Goal: Task Accomplishment & Management: Complete application form

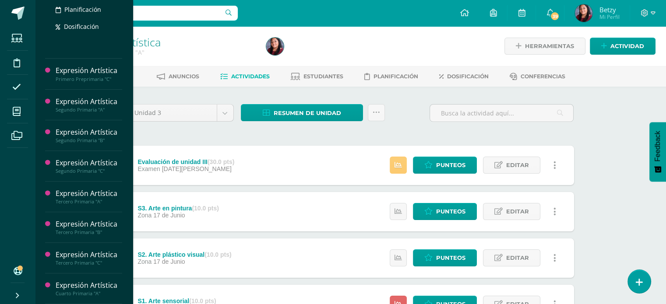
scroll to position [264, 0]
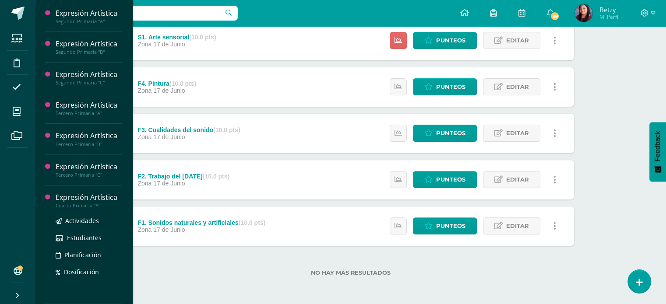
click at [91, 196] on div "Expresión Artística" at bounding box center [89, 198] width 67 height 10
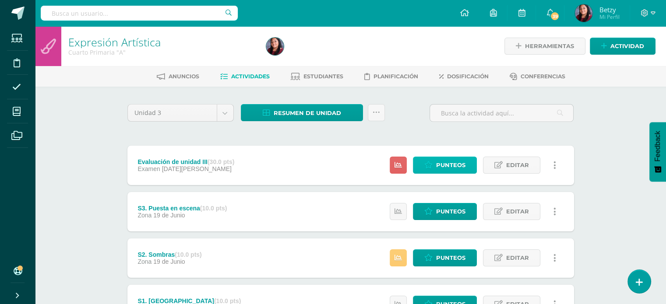
click at [447, 164] on span "Punteos" at bounding box center [450, 165] width 29 height 16
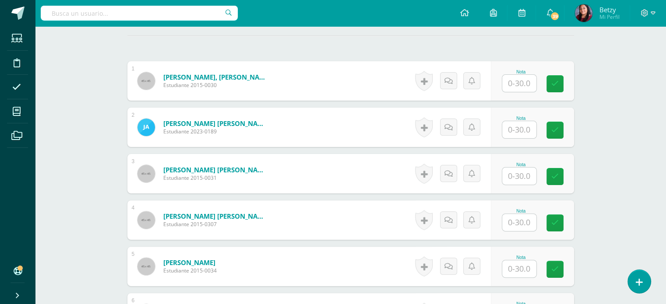
scroll to position [243, 0]
click at [517, 81] on input "text" at bounding box center [524, 83] width 35 height 18
click at [521, 130] on input "text" at bounding box center [524, 130] width 35 height 18
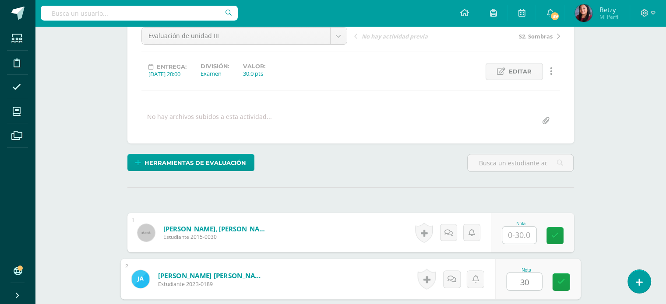
scroll to position [126, 0]
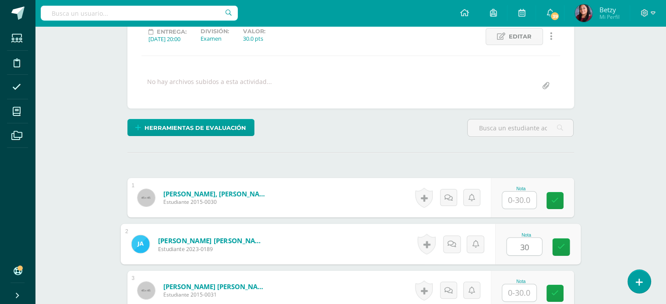
type input "30"
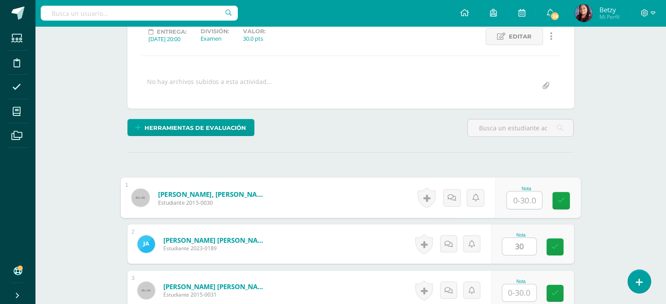
click at [520, 200] on input "text" at bounding box center [524, 201] width 35 height 18
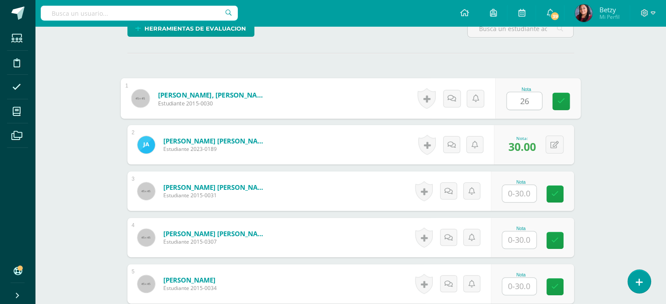
scroll to position [226, 0]
type input "26"
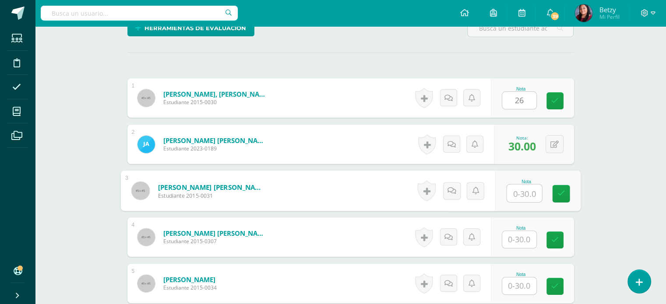
click at [520, 200] on input "text" at bounding box center [524, 194] width 35 height 18
type input "25"
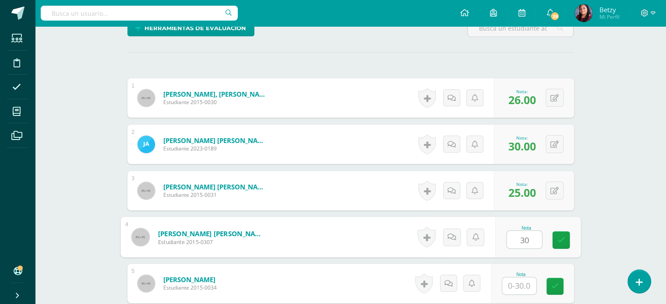
type input "30"
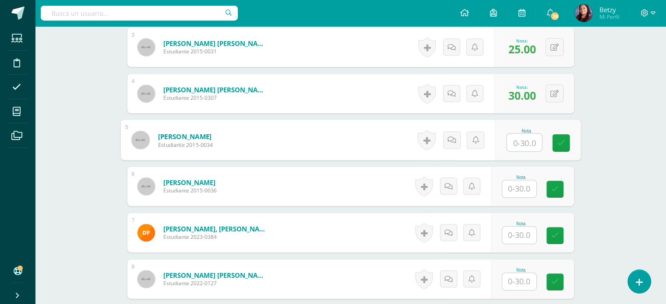
scroll to position [374, 0]
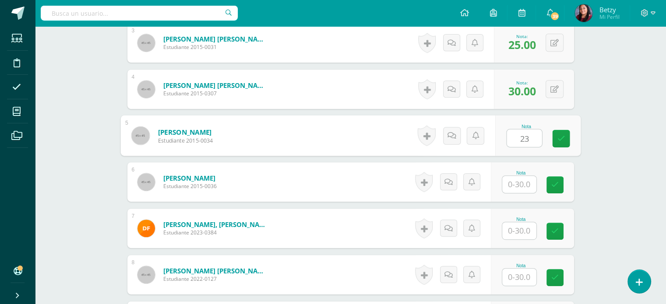
type input "23"
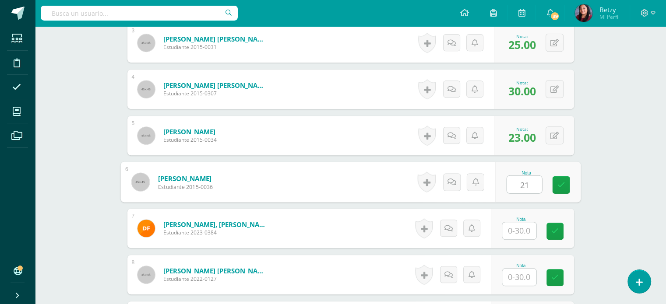
type input "21"
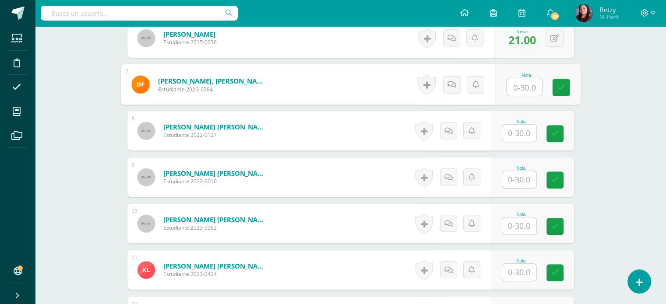
scroll to position [466, 0]
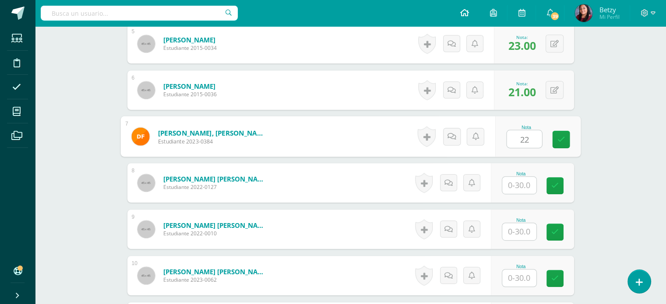
type input "2"
type input "18"
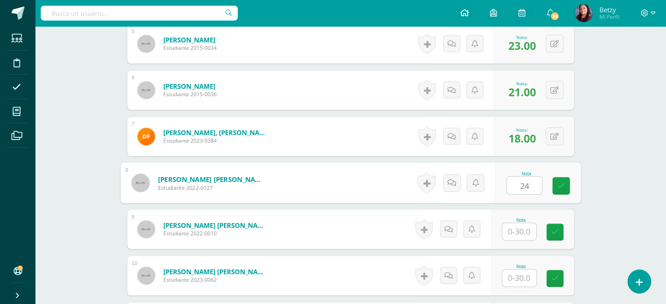
type input "24"
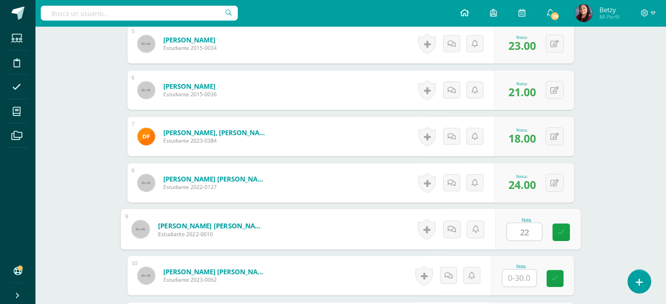
type input "22"
click at [630, 141] on div "Expresión Artística Cuarto Primaria "A" Herramientas Detalle de asistencias Act…" at bounding box center [350, 256] width 631 height 1392
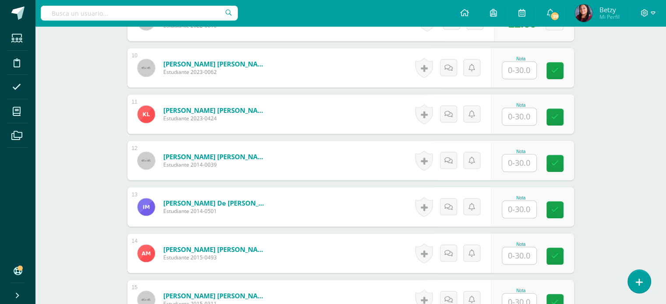
scroll to position [674, 0]
click at [523, 73] on input "text" at bounding box center [519, 69] width 34 height 17
type input "30"
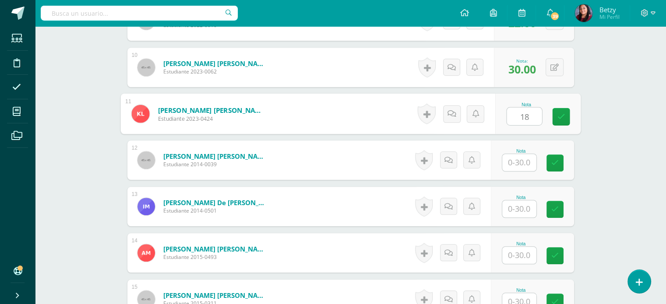
type input "18"
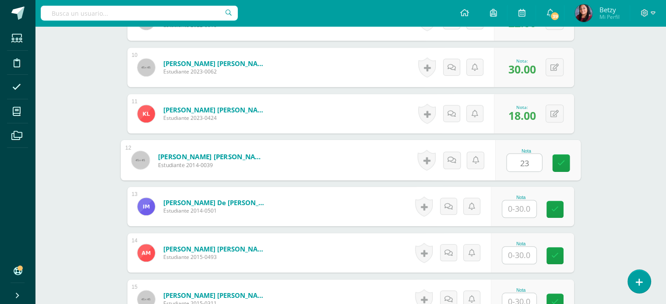
type input "23"
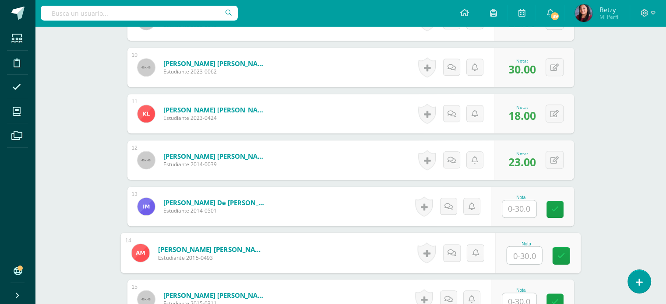
click at [524, 253] on input "text" at bounding box center [524, 256] width 35 height 18
type input "28"
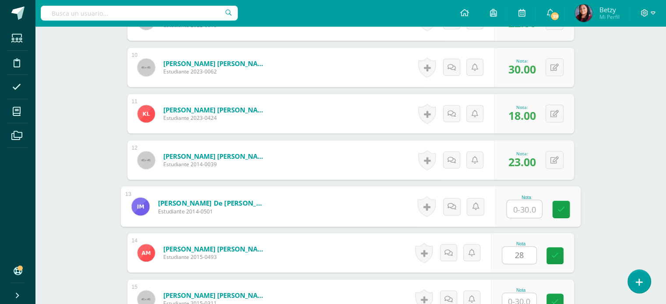
click at [522, 213] on input "text" at bounding box center [524, 210] width 35 height 18
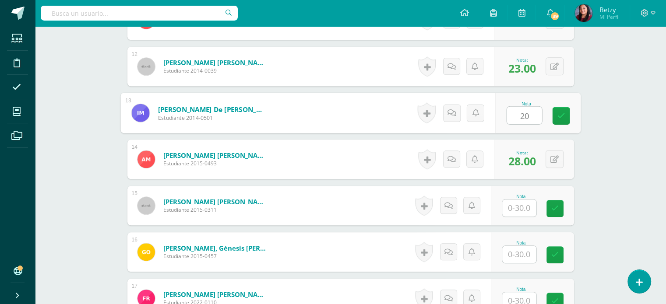
scroll to position [788, 0]
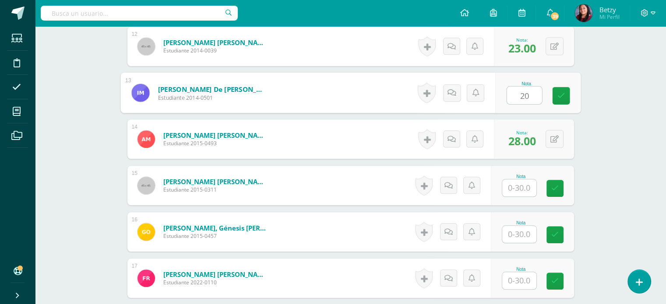
type input "20"
click at [521, 193] on input "text" at bounding box center [519, 187] width 34 height 17
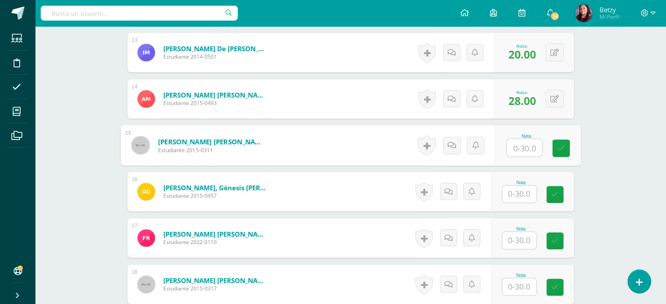
scroll to position [829, 0]
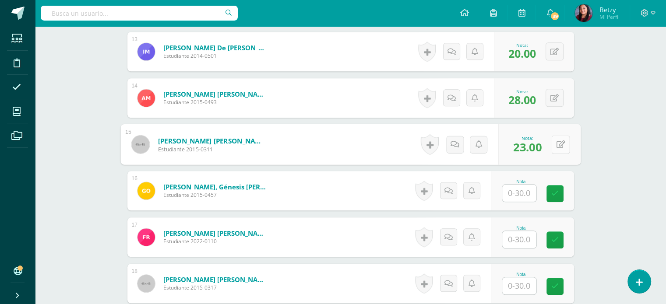
click at [557, 142] on icon at bounding box center [560, 144] width 9 height 7
type input "20"
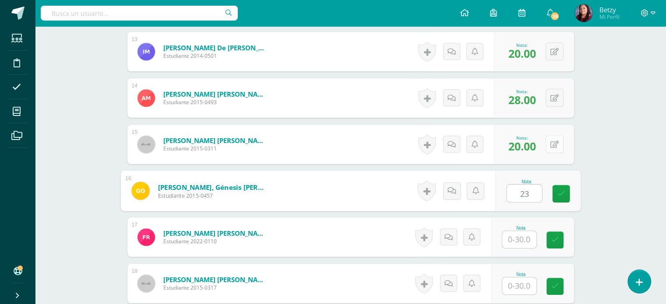
type input "23"
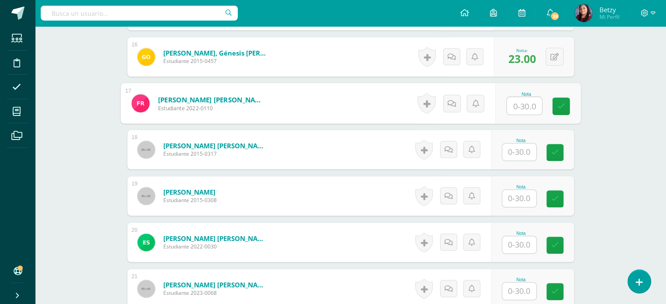
scroll to position [963, 0]
type input "3"
type input "25"
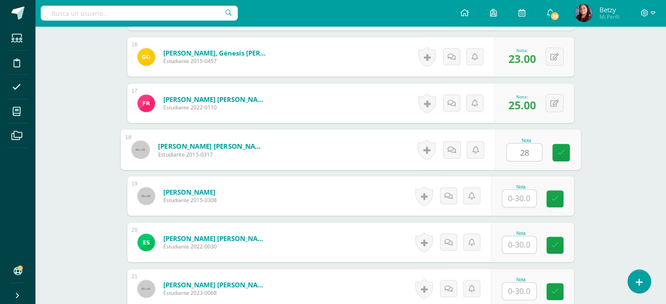
type input "28"
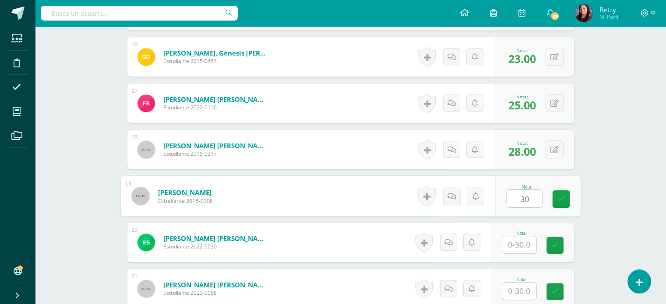
type input "30"
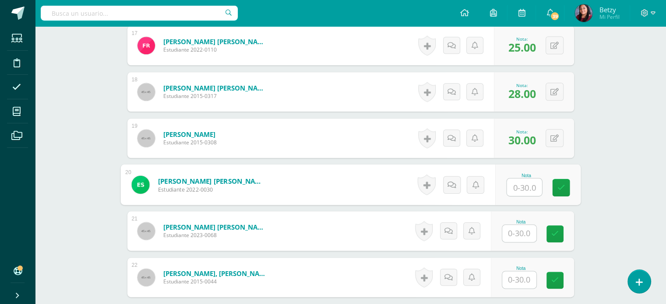
scroll to position [1037, 0]
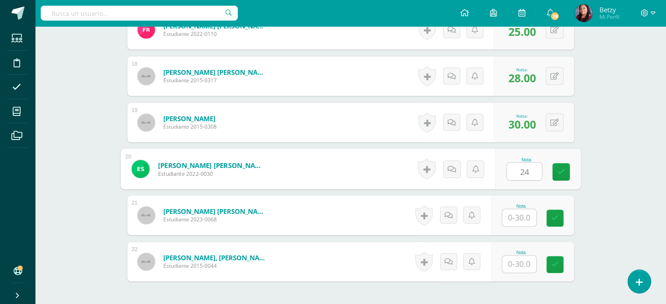
type input "24"
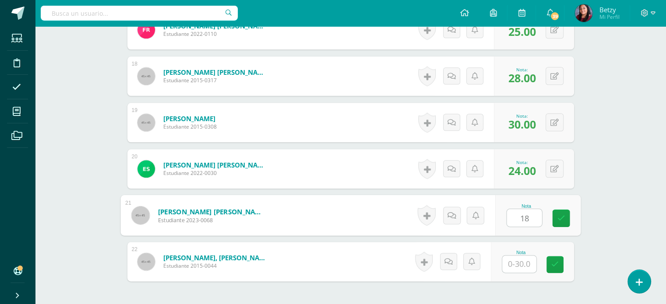
type input "18"
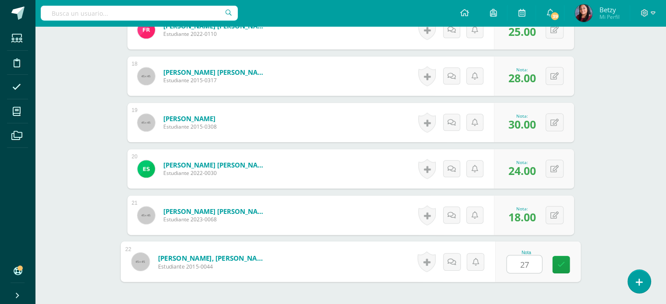
type input "27"
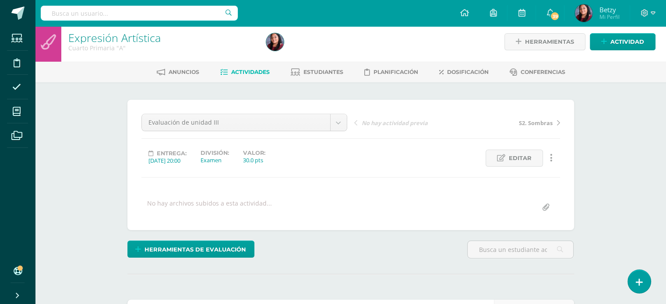
scroll to position [0, 0]
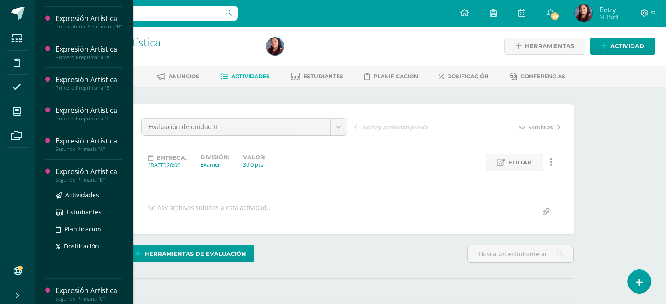
scroll to position [127, 0]
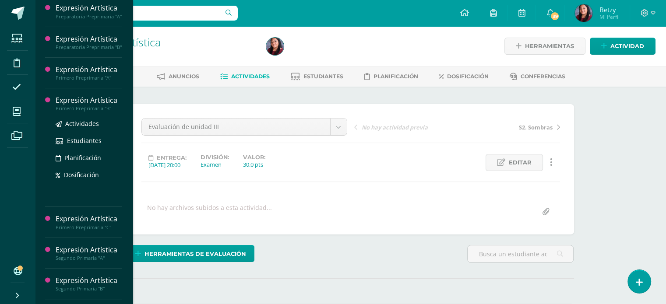
click at [83, 106] on div "Expresión Artística" at bounding box center [89, 100] width 67 height 10
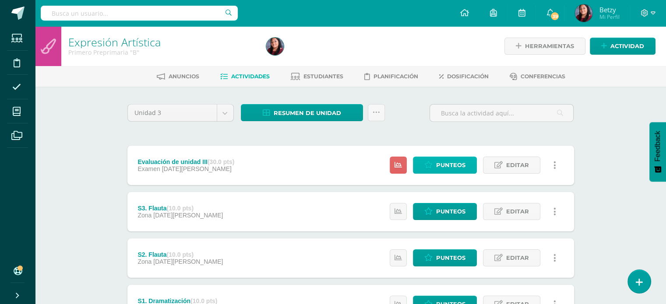
click at [447, 164] on span "Punteos" at bounding box center [450, 165] width 29 height 16
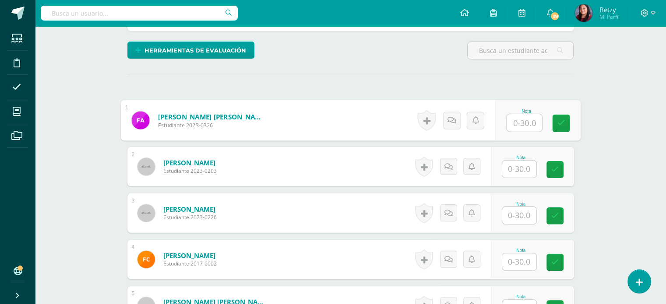
click at [532, 127] on input "text" at bounding box center [524, 123] width 35 height 18
type input "26"
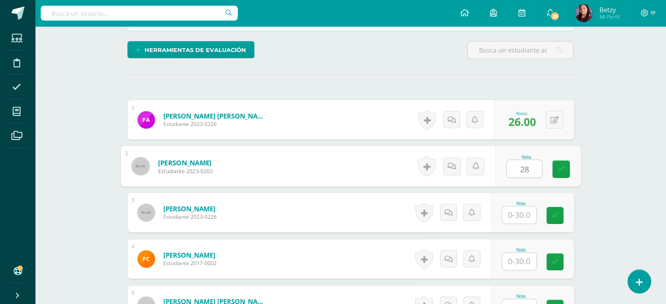
type input "28"
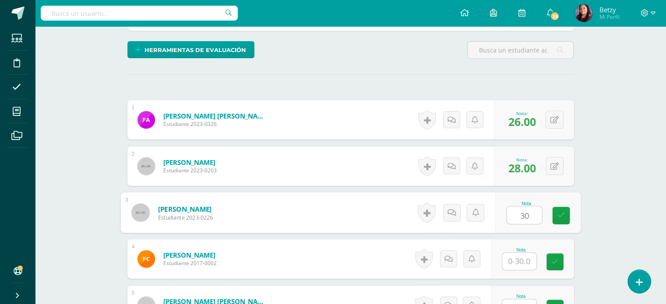
type input "30"
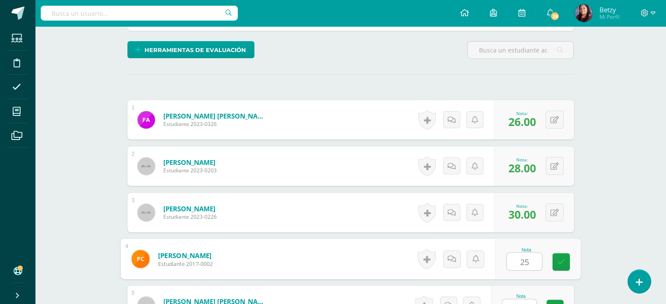
type input "25"
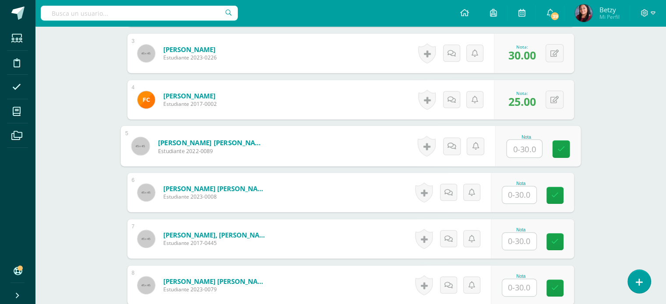
scroll to position [369, 0]
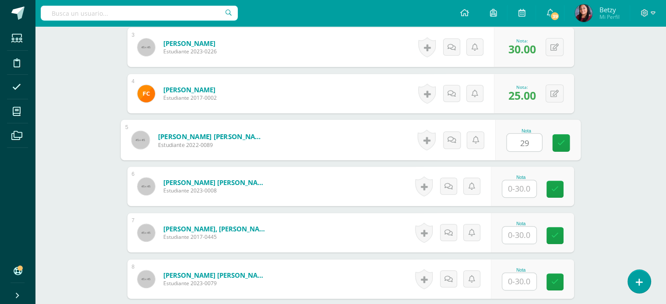
type input "29"
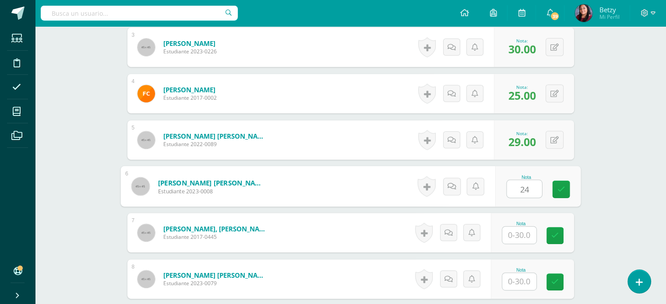
type input "24"
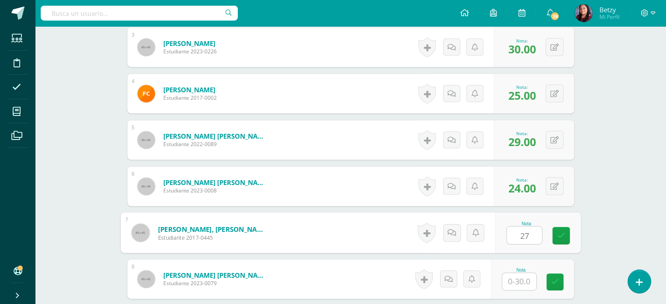
type input "27"
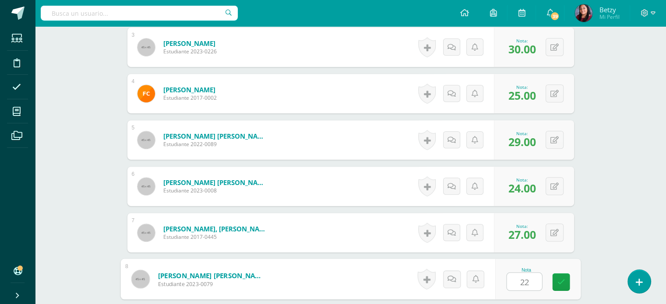
type input "22"
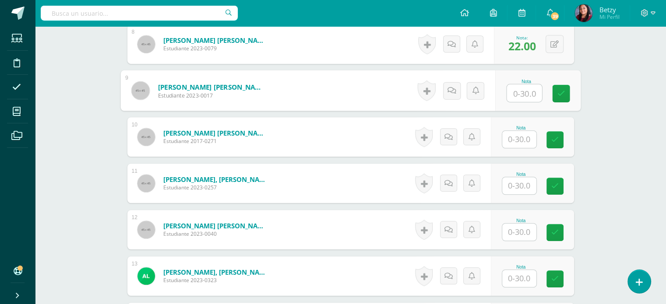
scroll to position [606, 0]
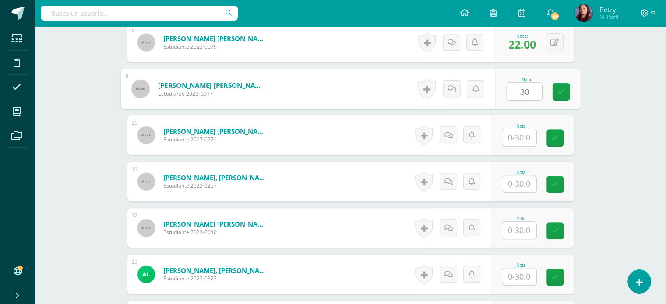
type input "30"
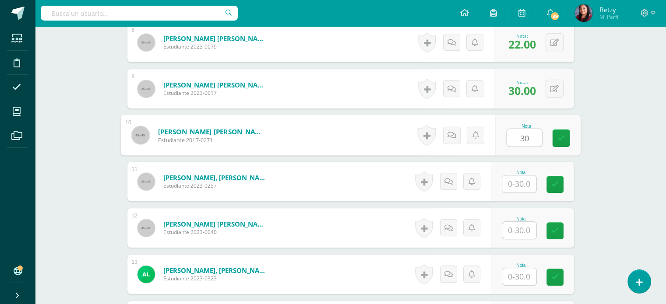
type input "30"
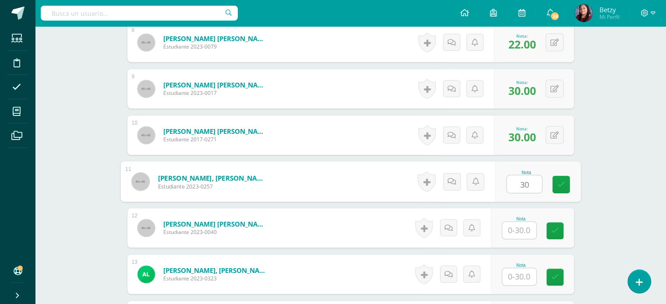
type input "30"
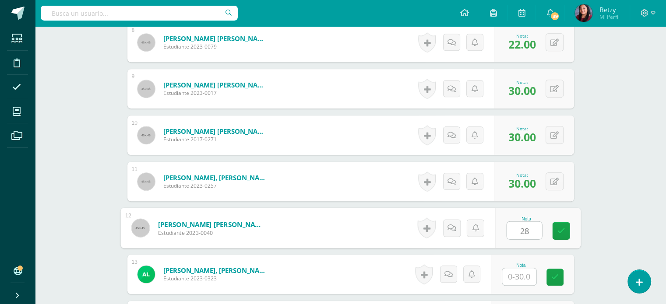
type input "28"
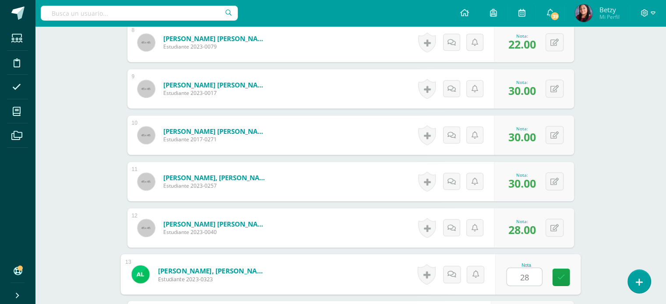
type input "28"
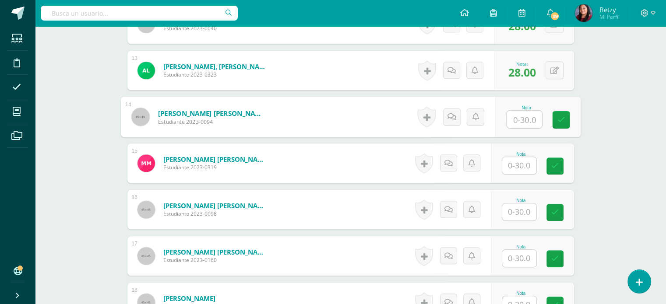
scroll to position [811, 0]
type input "28"
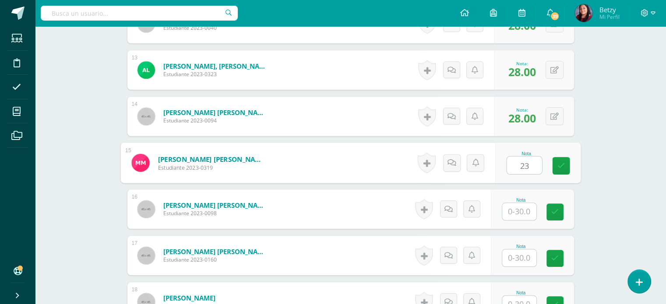
type input "23"
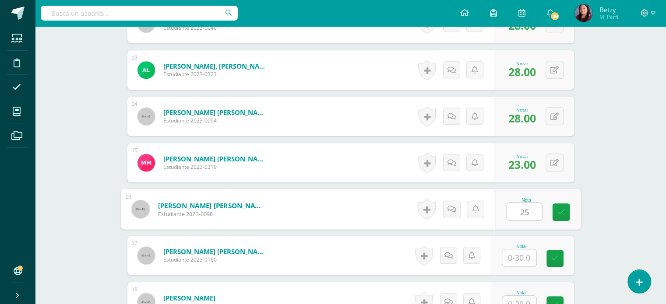
type input "25"
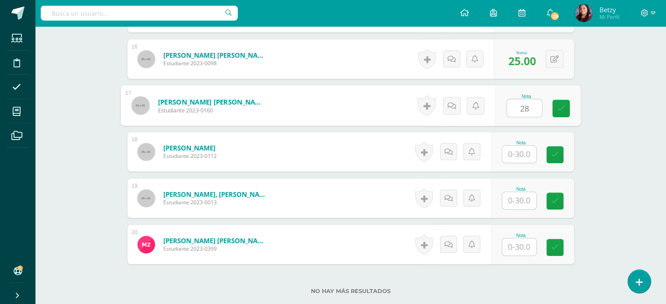
scroll to position [961, 0]
type input "28"
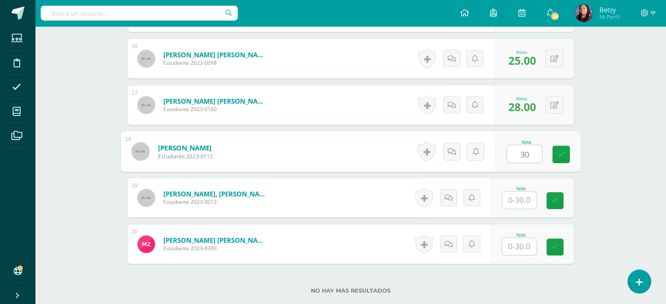
type input "30"
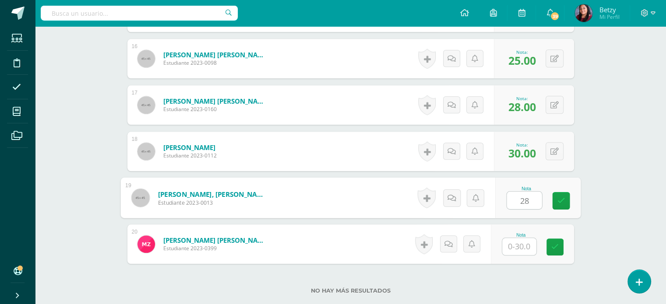
type input "28"
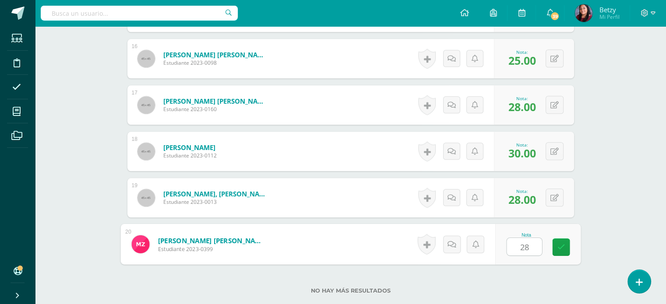
type input "28"
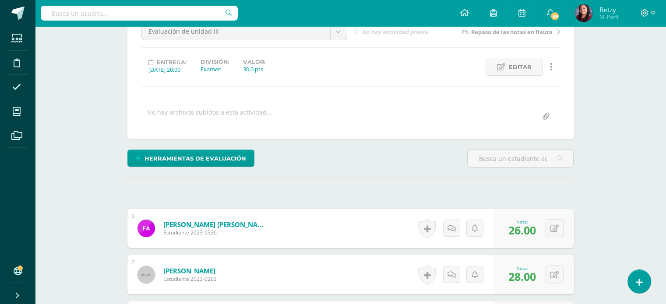
scroll to position [0, 0]
